Goal: Transaction & Acquisition: Book appointment/travel/reservation

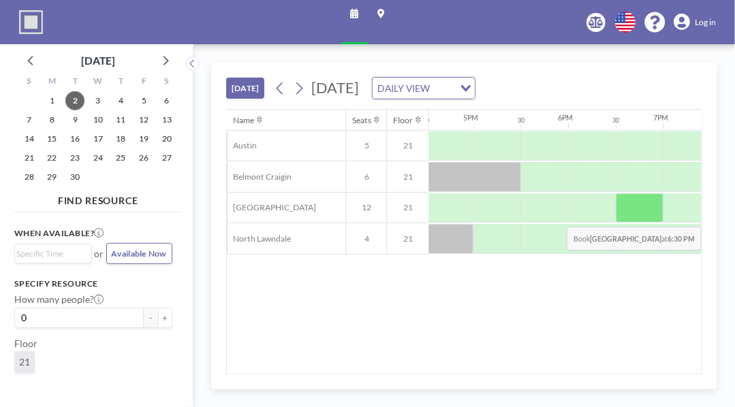
scroll to position [0, 1578]
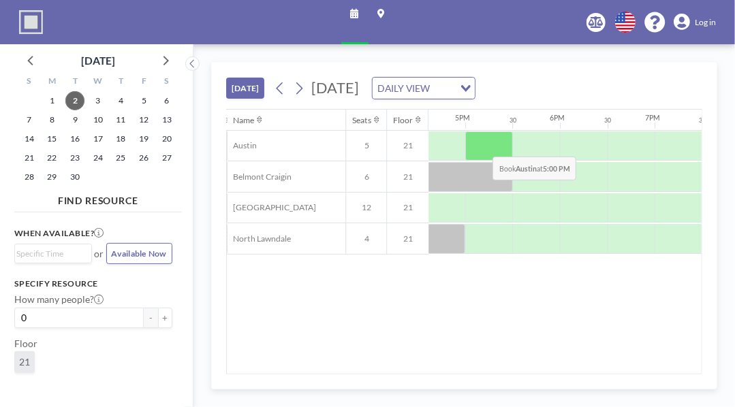
click at [482, 145] on div at bounding box center [489, 146] width 48 height 30
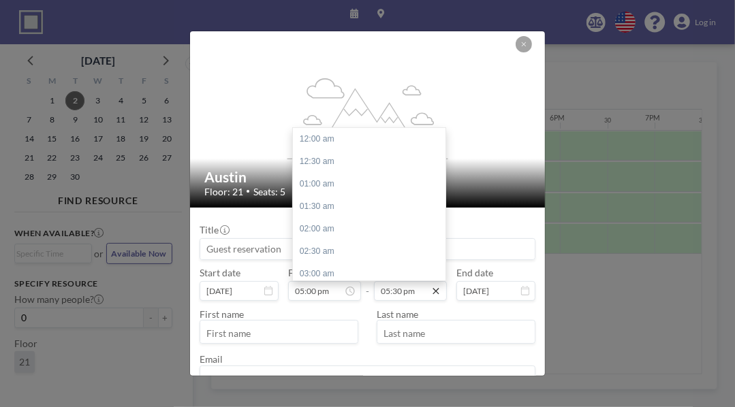
scroll to position [789, 0]
click at [433, 290] on icon at bounding box center [436, 291] width 6 height 6
click at [391, 227] on div "07:30 pm" at bounding box center [372, 229] width 159 height 22
type input "07:30 pm"
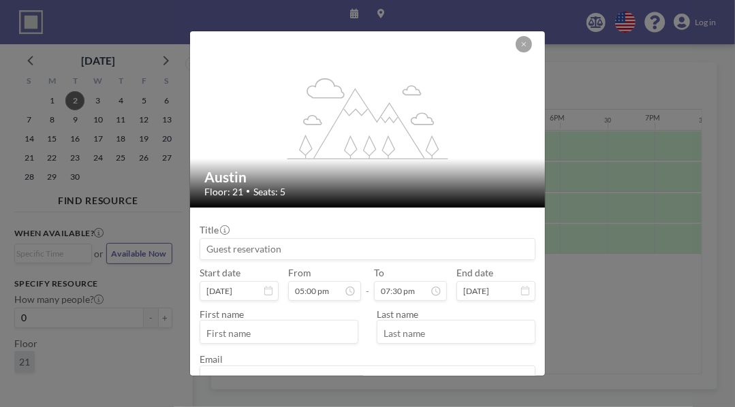
click at [291, 251] on input at bounding box center [367, 249] width 334 height 20
type input "F"
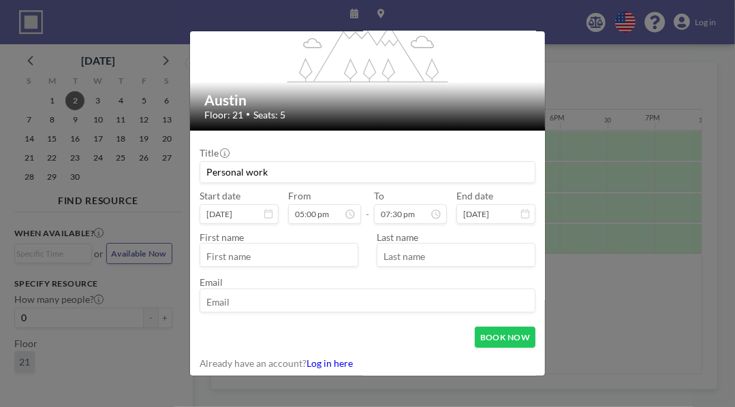
scroll to position [135, 0]
type input "P"
type input "Focus Work"
click at [305, 249] on input "text" at bounding box center [278, 257] width 157 height 20
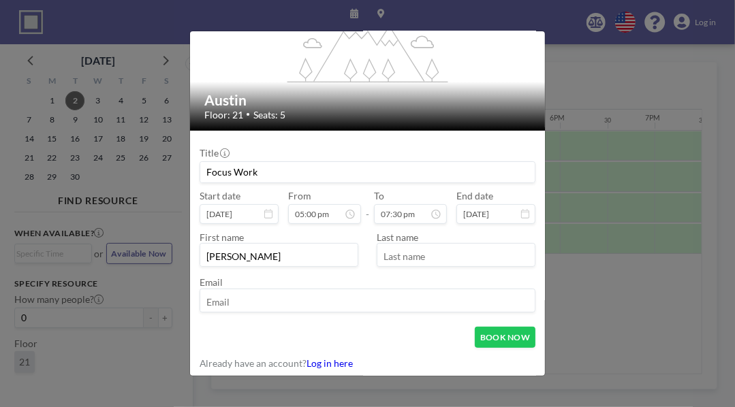
type input "[PERSON_NAME]"
type input "[EMAIL_ADDRESS][DOMAIN_NAME]"
click at [408, 328] on div "BOOK NOW" at bounding box center [368, 337] width 336 height 21
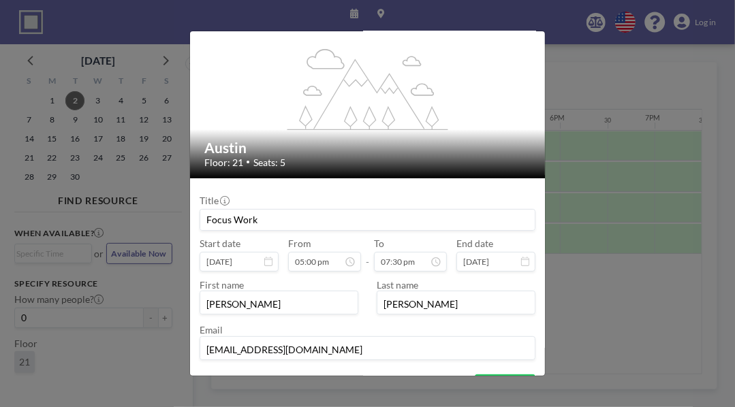
scroll to position [76, 0]
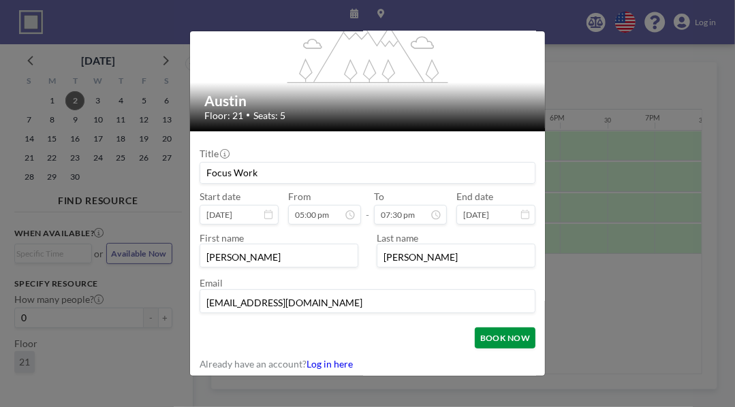
click at [499, 341] on button "BOOK NOW" at bounding box center [505, 338] width 61 height 21
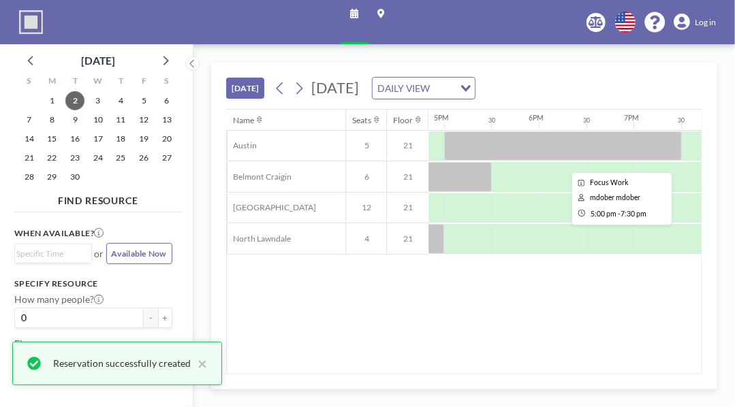
scroll to position [0, 1593]
click at [535, 159] on div at bounding box center [569, 146] width 238 height 30
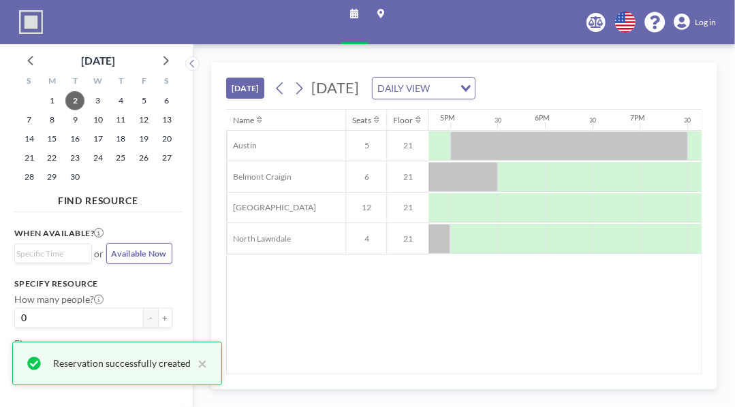
click at [416, 348] on div "Name Seats Floor 12AM 30 1AM 30 2AM 30 3AM 30 4AM 30 5AM 30 6AM 30 7AM 30 8AM 3…" at bounding box center [464, 242] width 475 height 264
